Goal: Check status

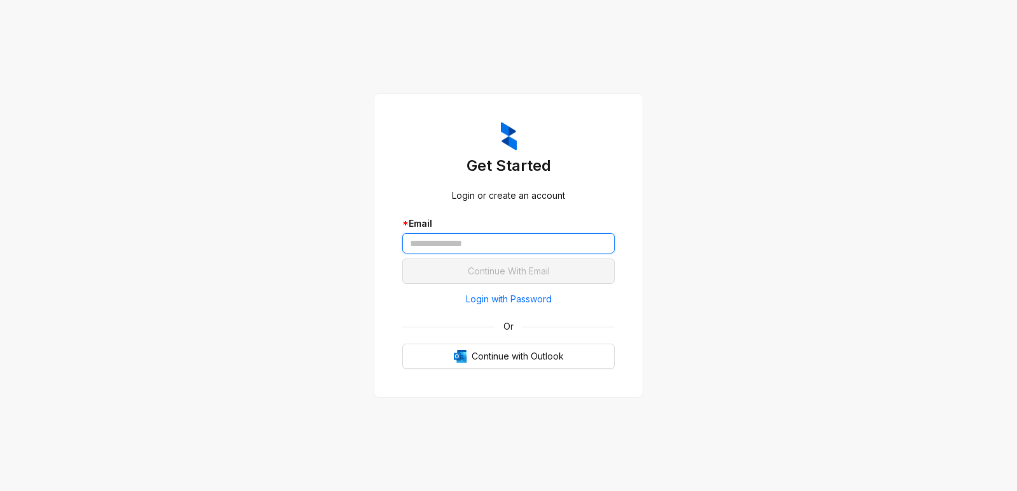
click at [480, 241] on input "text" at bounding box center [508, 243] width 212 height 20
type input "*"
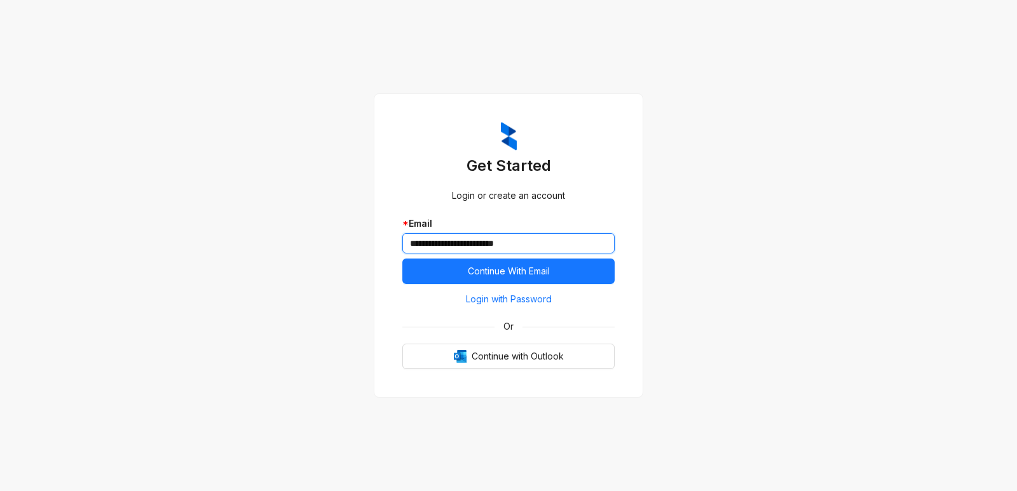
type input "**********"
click at [402, 259] on button "Continue With Email" at bounding box center [508, 271] width 212 height 25
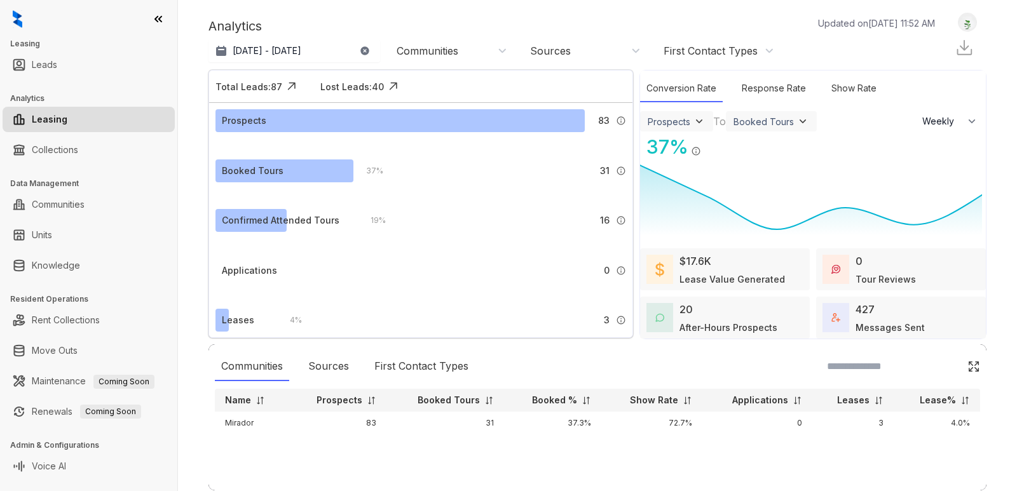
select select "******"
click at [289, 57] on p "[DATE] - [DATE]" at bounding box center [267, 50] width 69 height 13
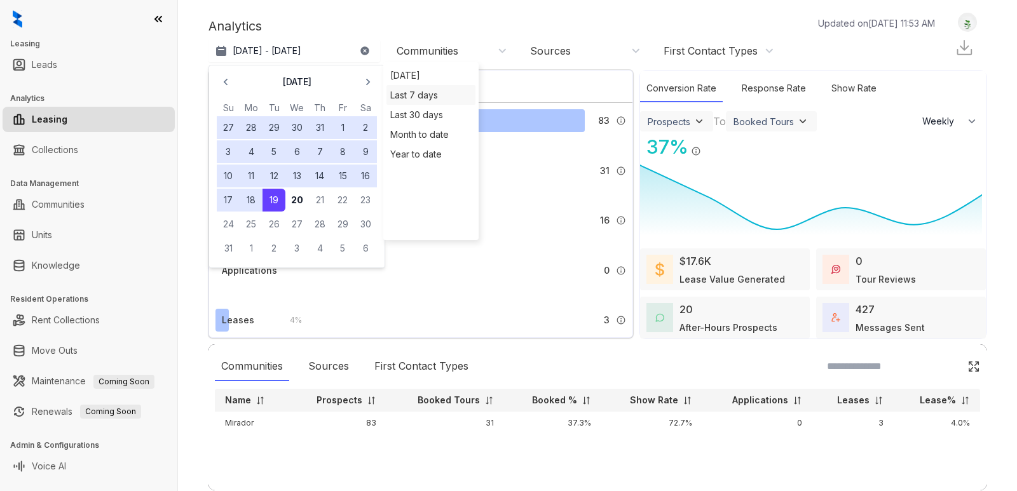
click at [425, 93] on div "Last 7 days" at bounding box center [430, 95] width 89 height 20
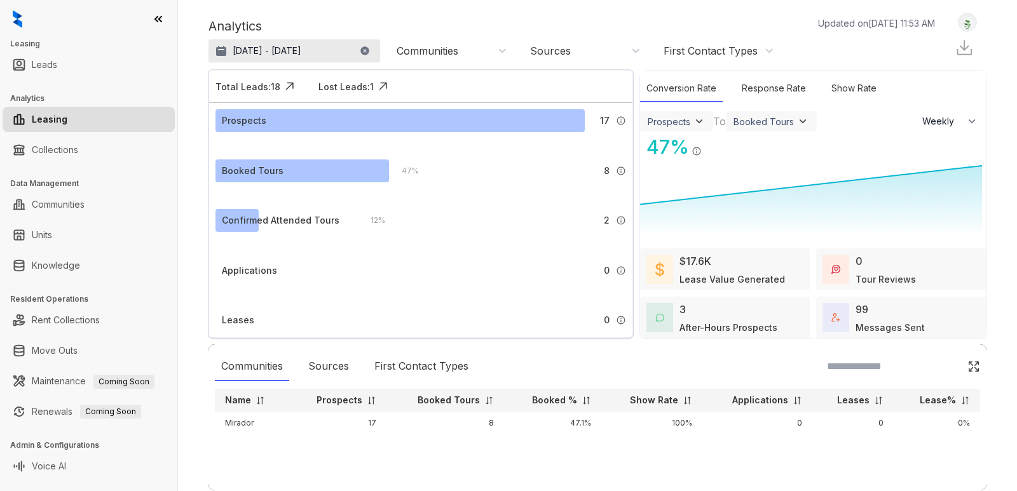
click at [344, 53] on button "[DATE] - [DATE]" at bounding box center [294, 50] width 172 height 23
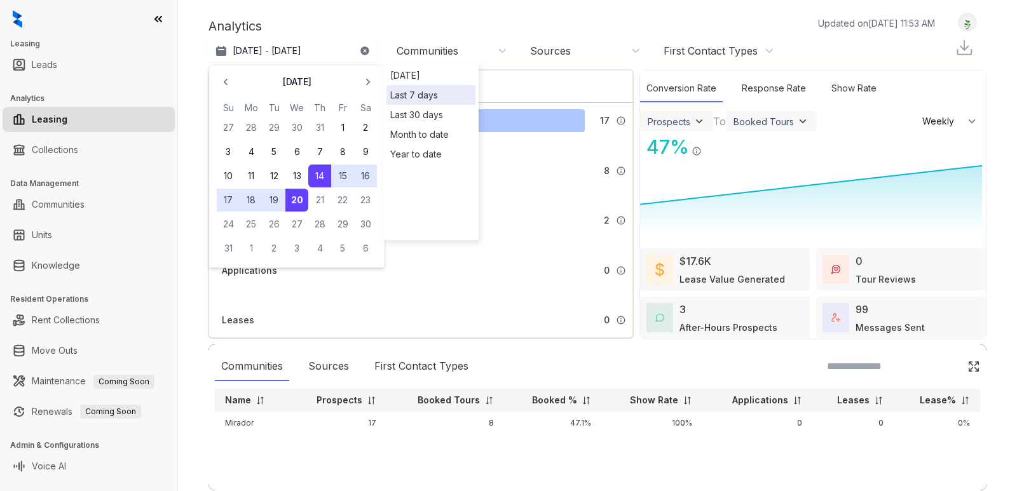
drag, startPoint x: 245, startPoint y: 165, endPoint x: 238, endPoint y: 179, distance: 15.6
click at [241, 177] on button "11" at bounding box center [251, 176] width 23 height 23
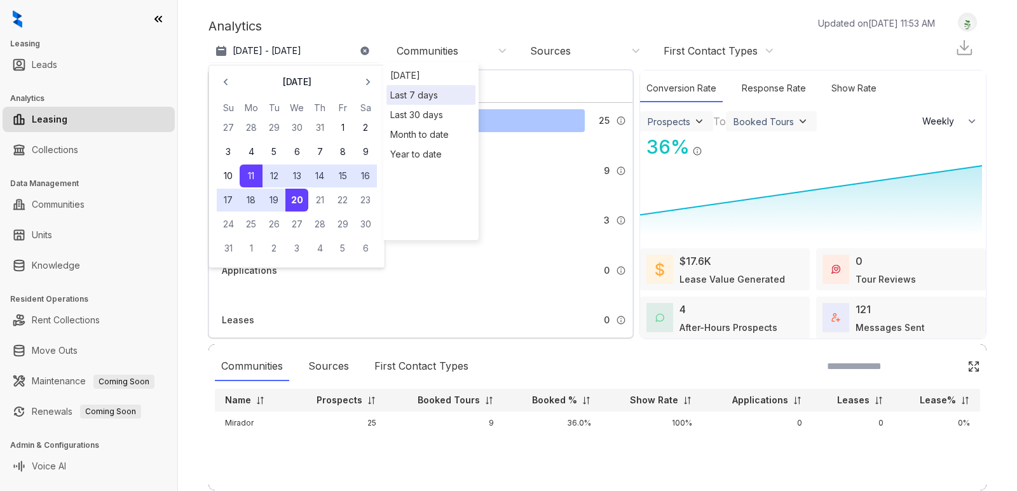
click at [548, 379] on div "Communities Sources First Contact Types Name Prospects Booked Tours Booked % Sh…" at bounding box center [597, 417] width 778 height 146
